Goal: Navigation & Orientation: Find specific page/section

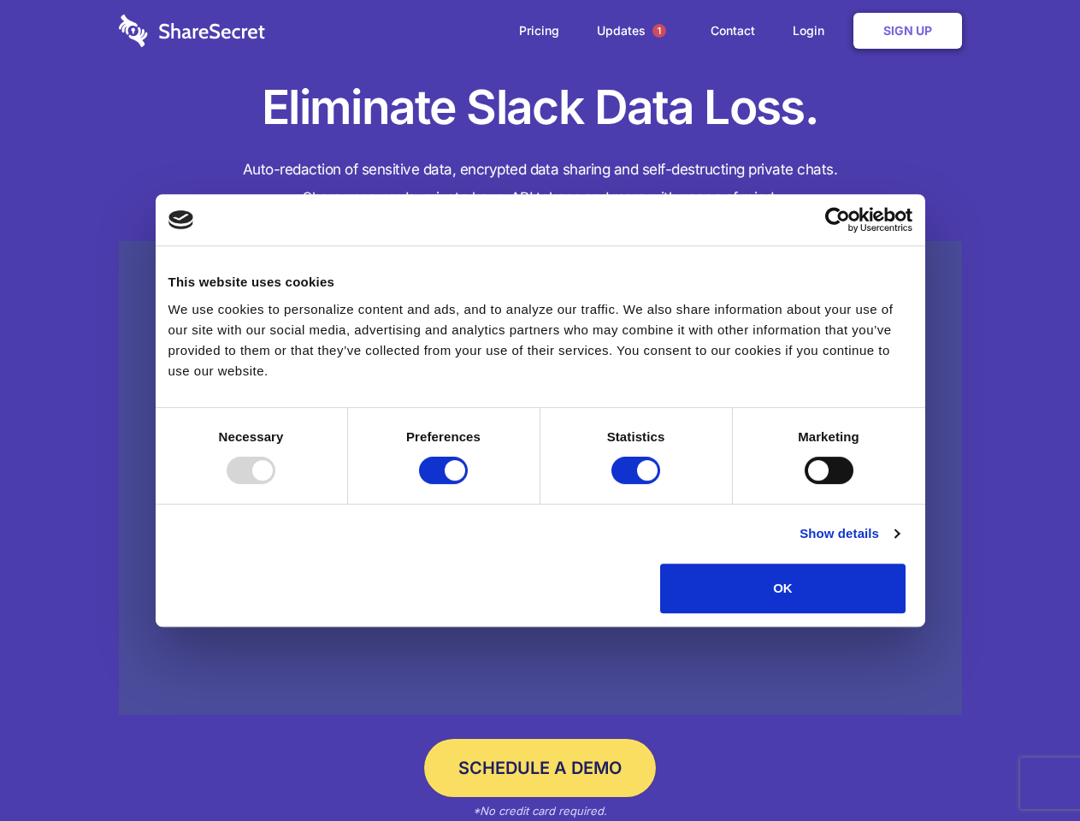
click at [275, 484] on div at bounding box center [251, 470] width 49 height 27
click at [468, 484] on input "Preferences" at bounding box center [443, 470] width 49 height 27
checkbox input "false"
click at [638, 484] on input "Statistics" at bounding box center [636, 470] width 49 height 27
checkbox input "false"
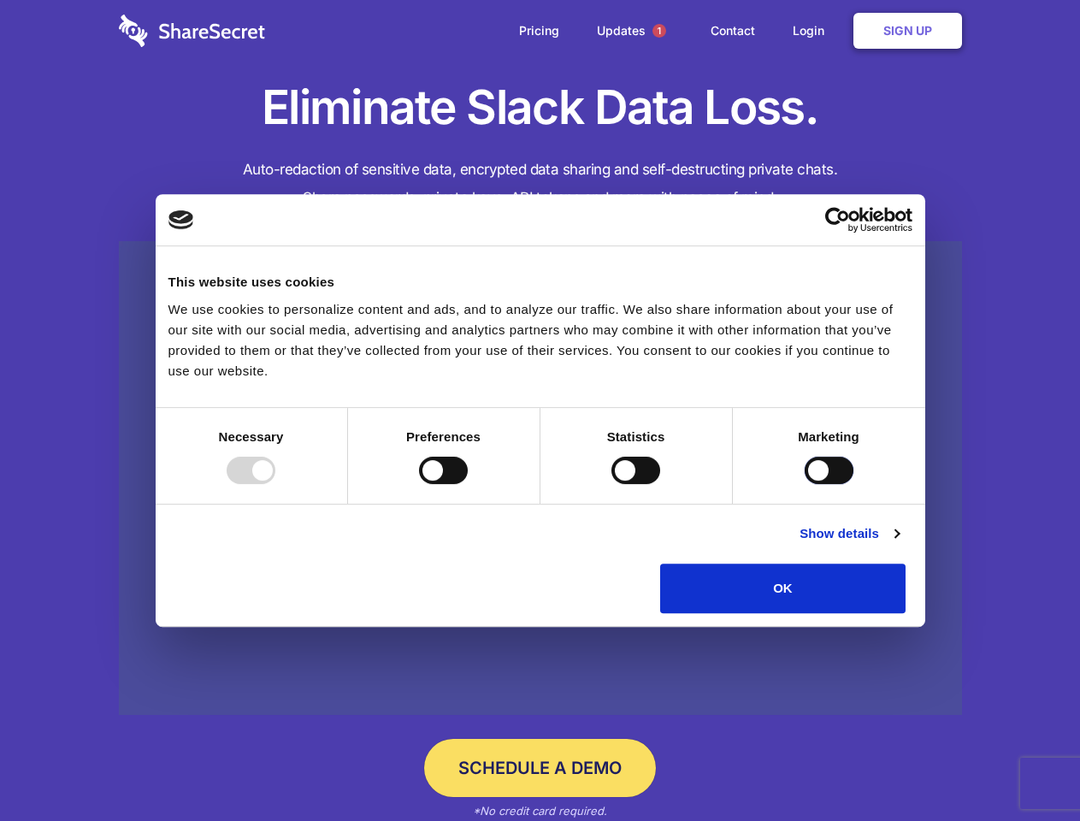
click at [805, 484] on input "Marketing" at bounding box center [829, 470] width 49 height 27
checkbox input "true"
click at [899, 544] on link "Show details" at bounding box center [849, 534] width 99 height 21
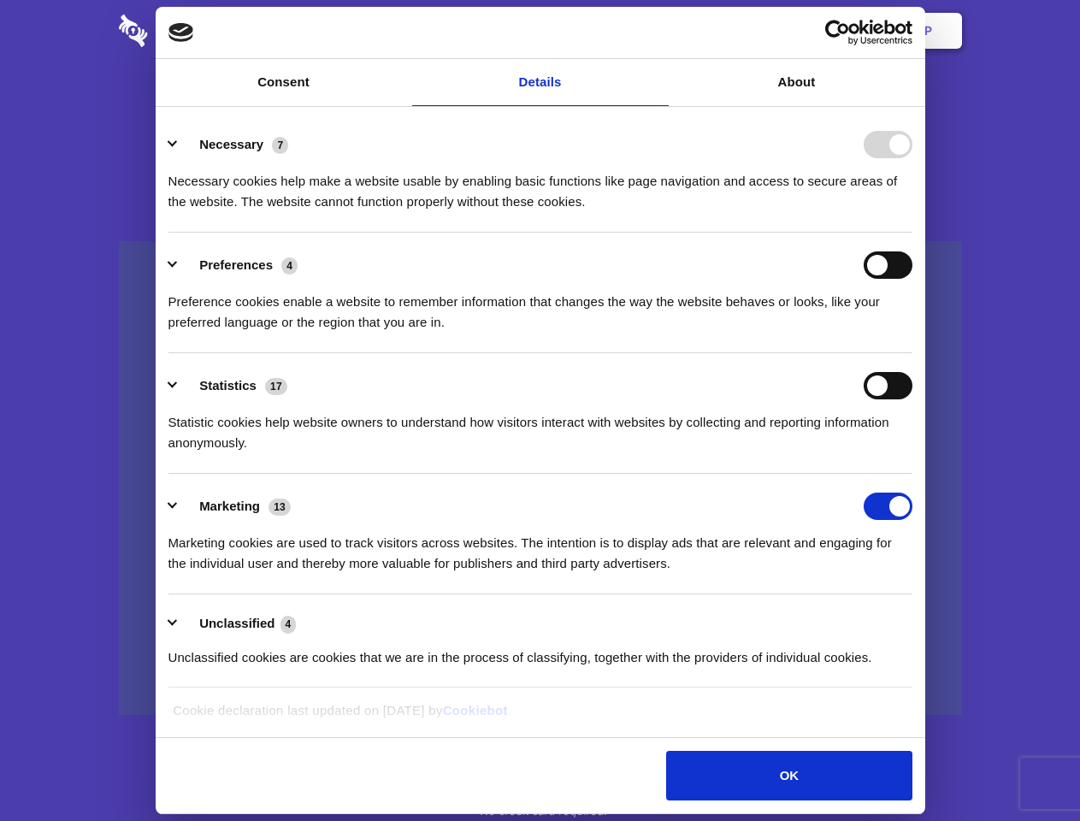
click at [913, 233] on li "Necessary 7 Necessary cookies help make a website usable by enabling basic func…" at bounding box center [541, 172] width 744 height 121
click at [659, 31] on span "1" at bounding box center [660, 31] width 14 height 14
